Goal: Find specific page/section: Find specific page/section

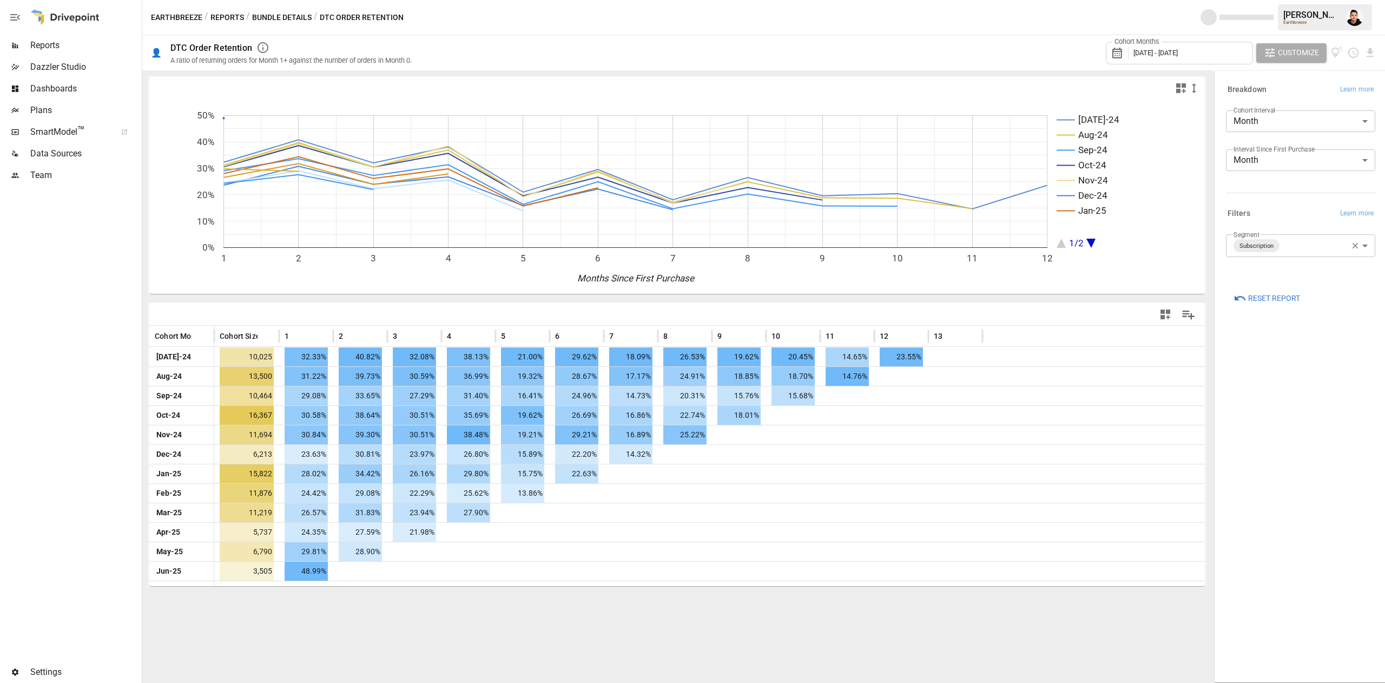
click at [262, 22] on button "Bundle Details" at bounding box center [281, 18] width 59 height 14
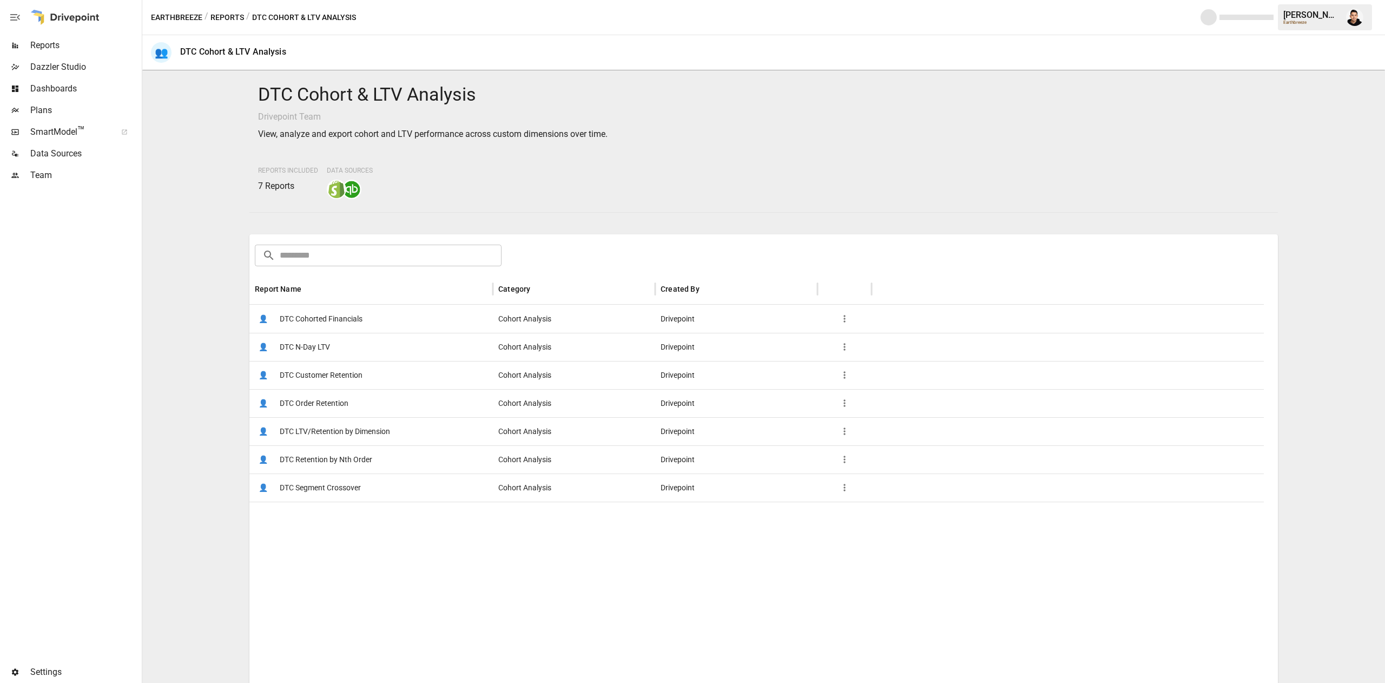
click at [232, 18] on button "Reports" at bounding box center [227, 18] width 34 height 14
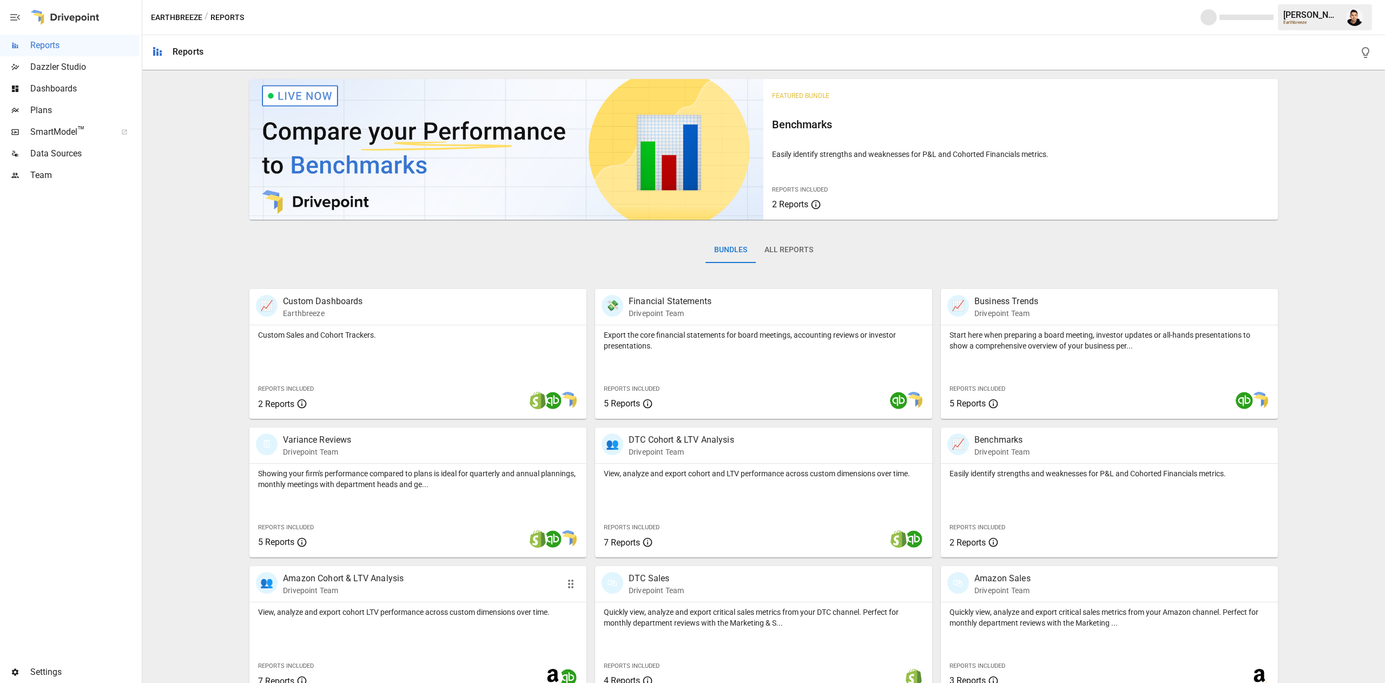
click at [493, 604] on div "View, analyze and export cohort LTV performance across custom dimensions over t…" at bounding box center [417, 609] width 337 height 15
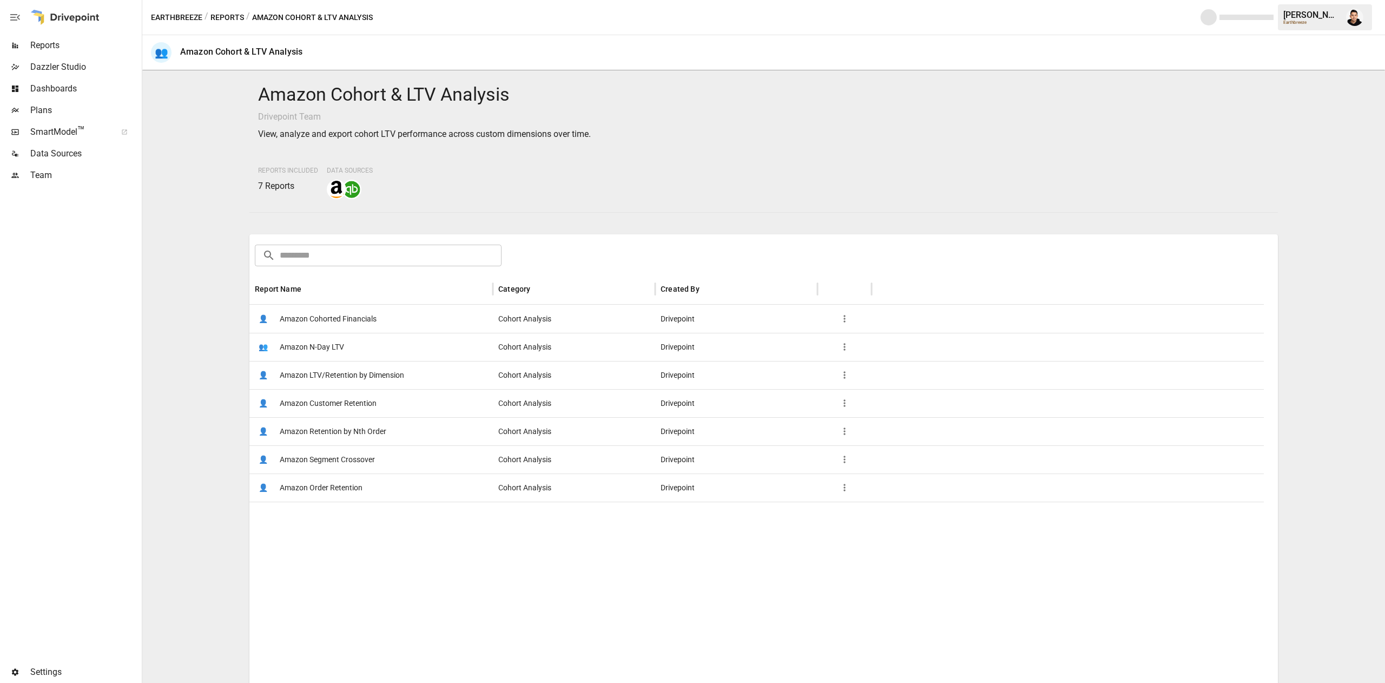
click at [371, 398] on span "Amazon Customer Retention" at bounding box center [328, 403] width 97 height 28
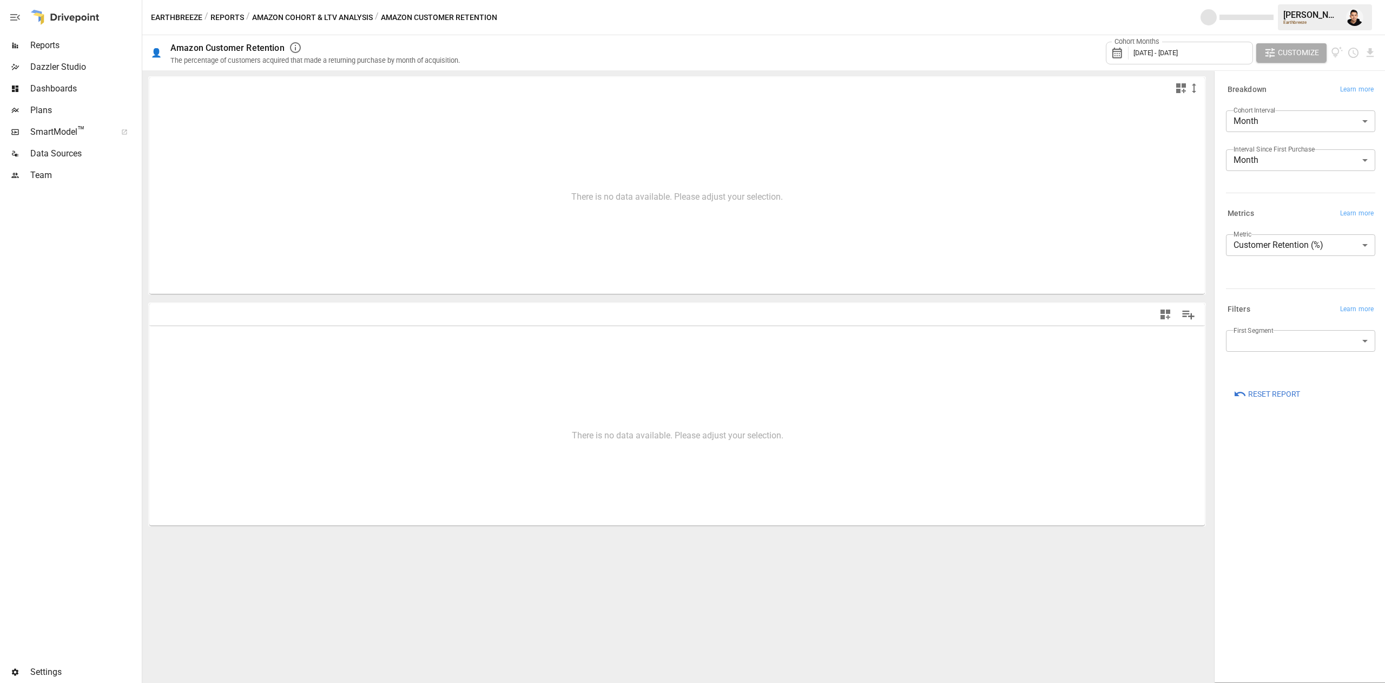
type input "**********"
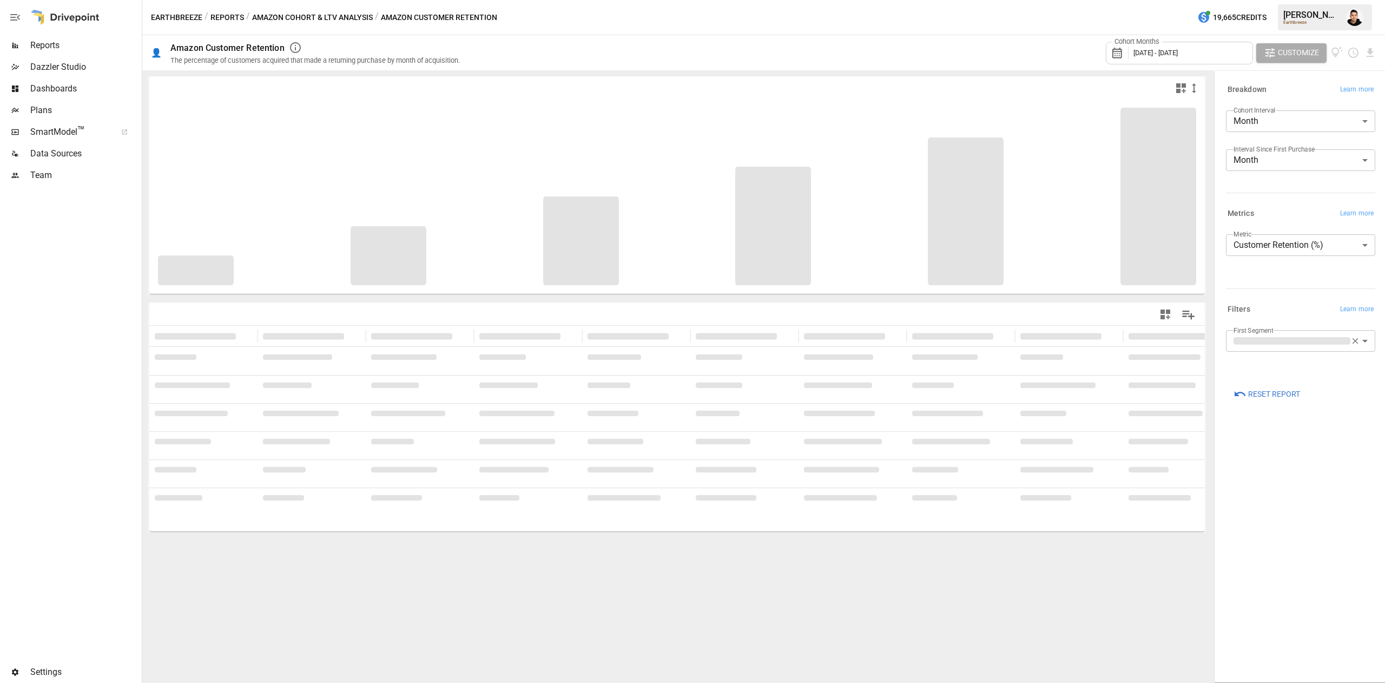
click at [412, 385] on span at bounding box center [395, 384] width 48 height 5
click at [351, 18] on button "Amazon Cohort & LTV Analysis" at bounding box center [312, 18] width 121 height 14
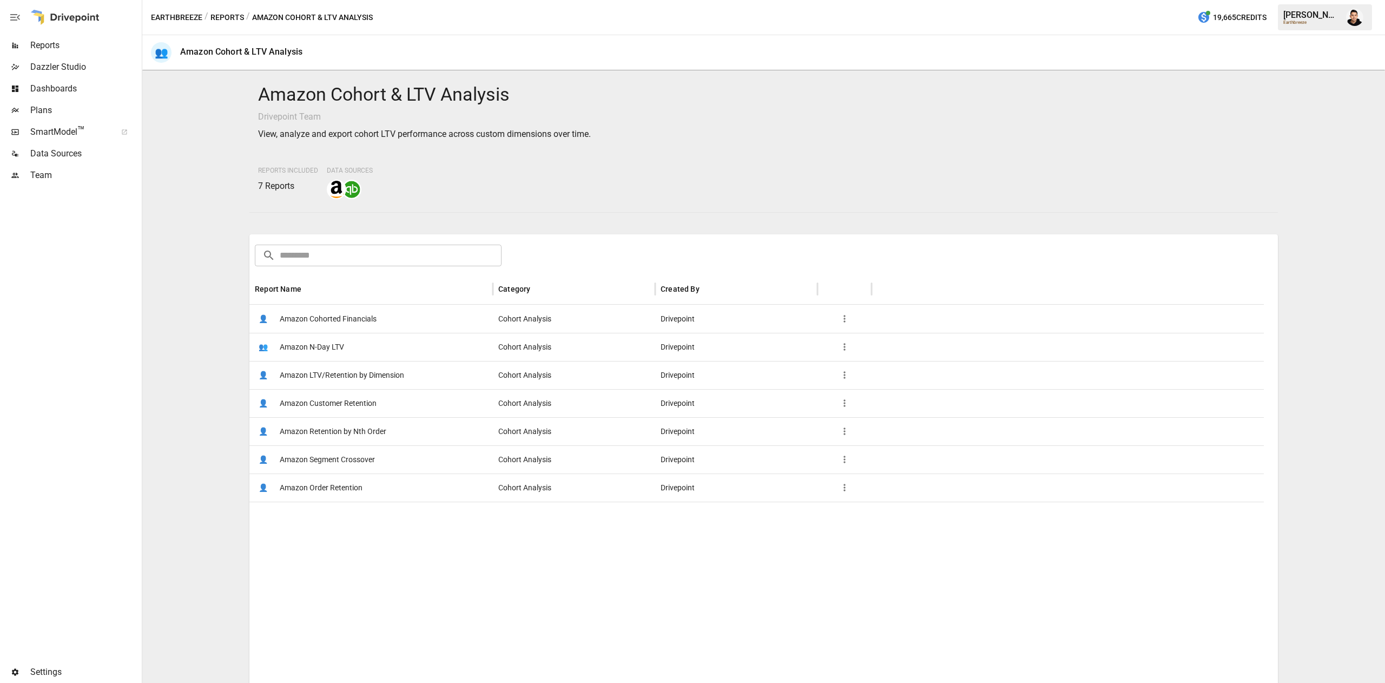
click at [353, 484] on span "Amazon Order Retention" at bounding box center [321, 488] width 83 height 28
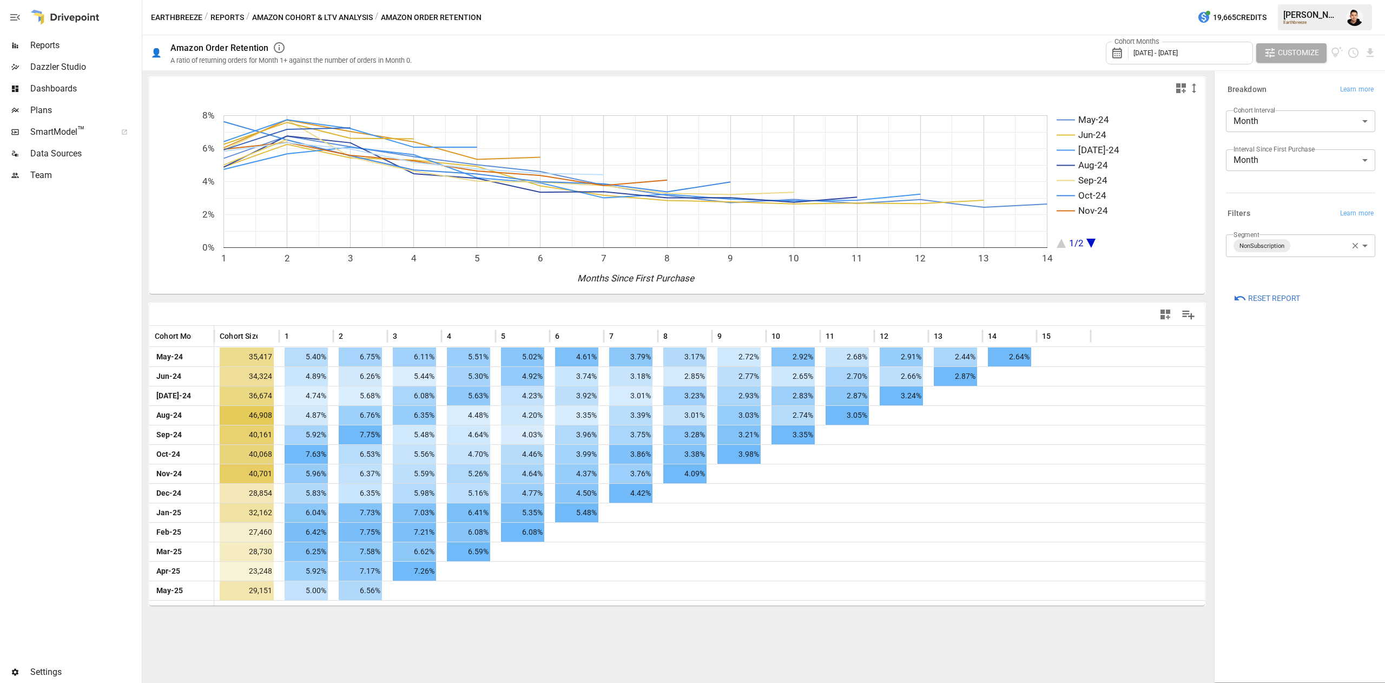
click at [1260, 297] on span "Reset Report" at bounding box center [1274, 299] width 52 height 14
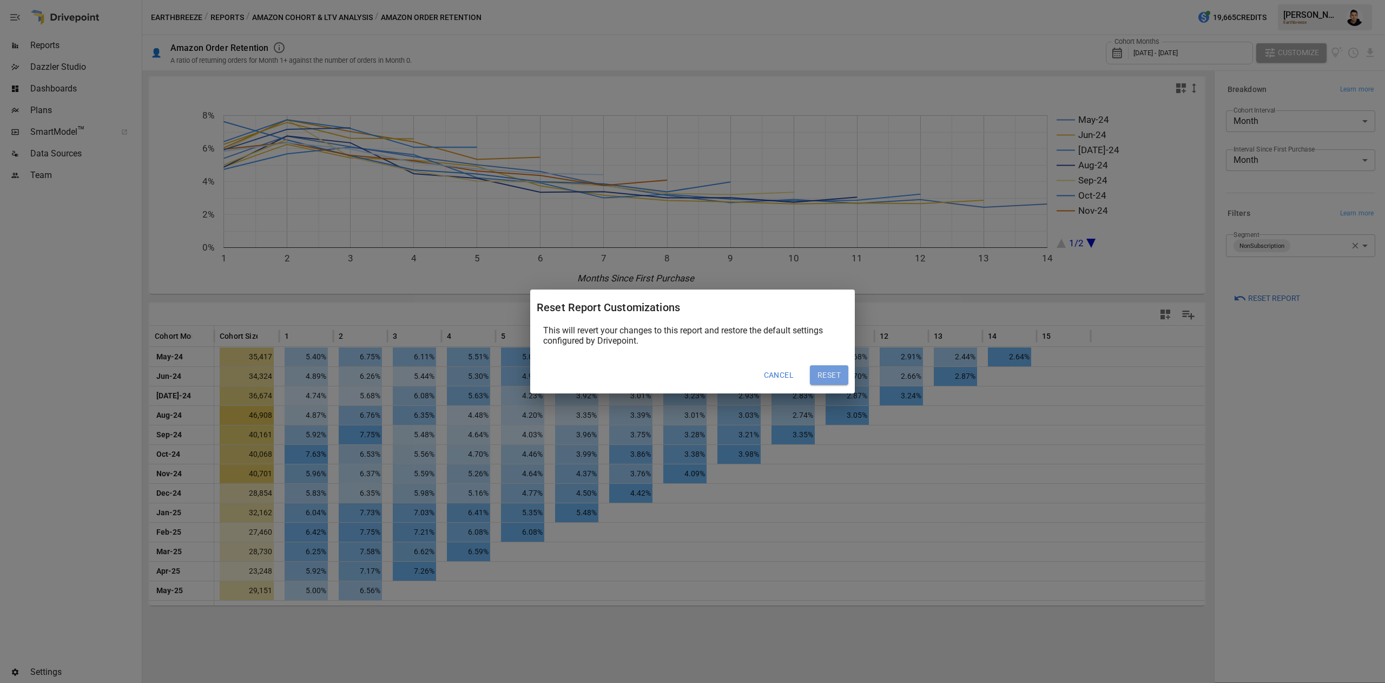
click at [822, 366] on button "Reset" at bounding box center [829, 374] width 38 height 19
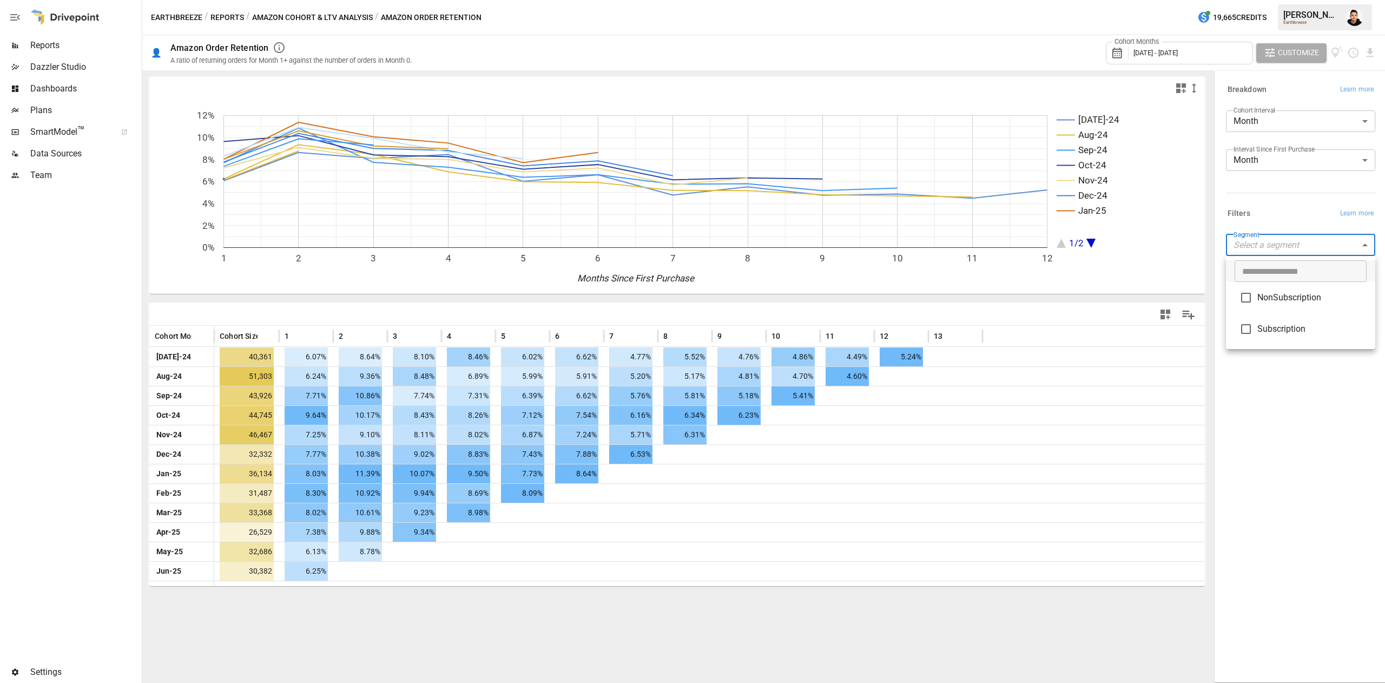
click at [1297, 0] on body "Reports Dazzler Studio Dashboards Plans SmartModel ™ Data Sources Team Settings…" at bounding box center [692, 0] width 1385 height 0
click at [1279, 302] on span "NonSubscription" at bounding box center [1311, 297] width 109 height 13
type input "**********"
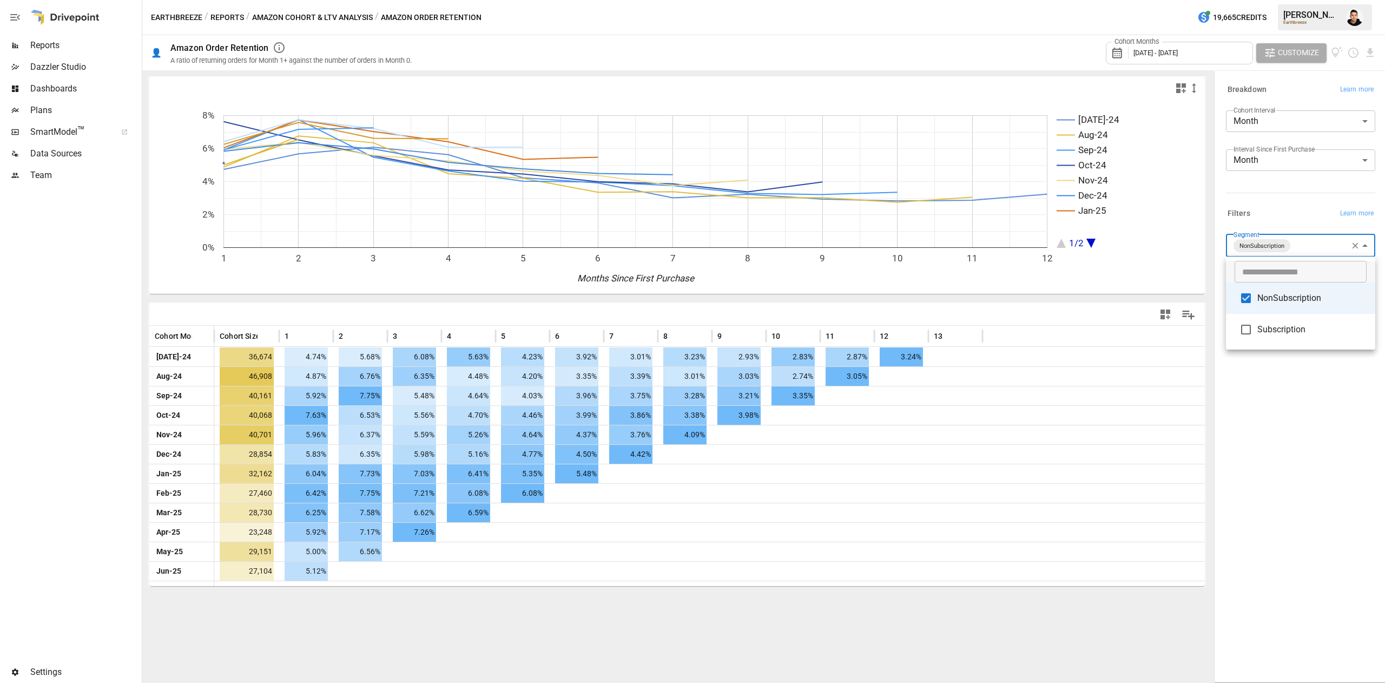
click at [1259, 492] on div at bounding box center [692, 341] width 1385 height 683
